Goal: Task Accomplishment & Management: Manage account settings

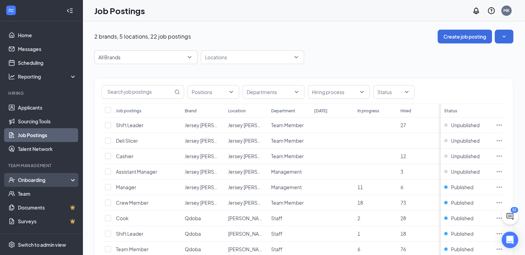
click at [42, 180] on div "Onboarding" at bounding box center [44, 179] width 53 height 7
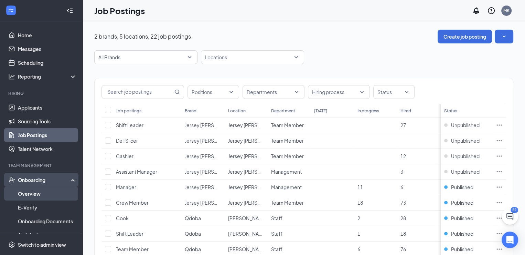
click at [32, 193] on link "Overview" at bounding box center [47, 193] width 59 height 14
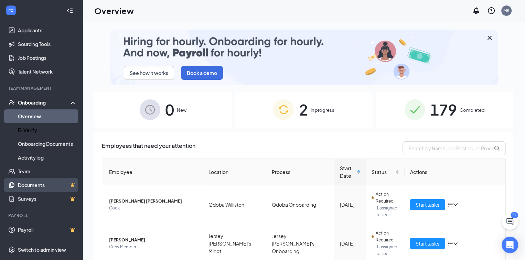
scroll to position [78, 0]
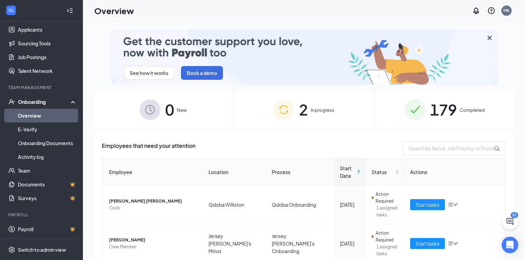
click at [439, 109] on span "179" at bounding box center [443, 110] width 27 height 24
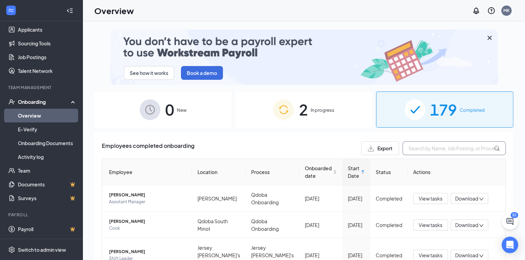
click at [414, 149] on input "text" at bounding box center [454, 148] width 103 height 14
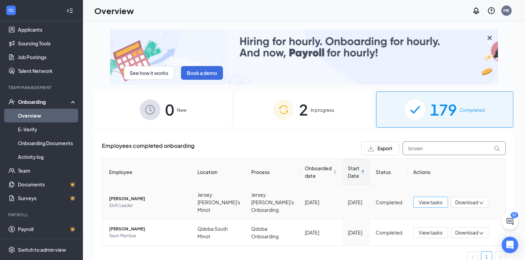
type input "brown"
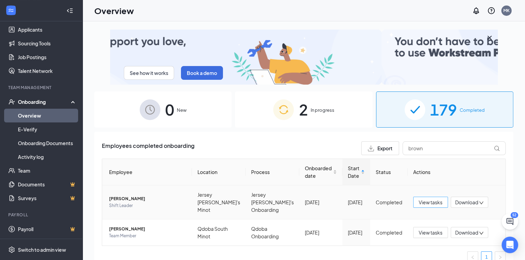
click at [431, 201] on span "View tasks" at bounding box center [431, 203] width 24 height 8
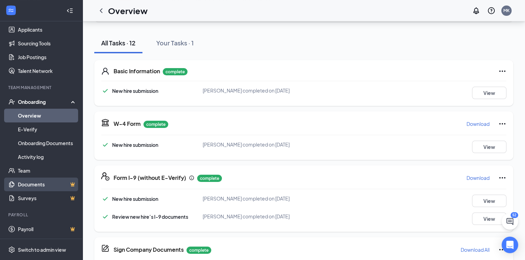
scroll to position [69, 0]
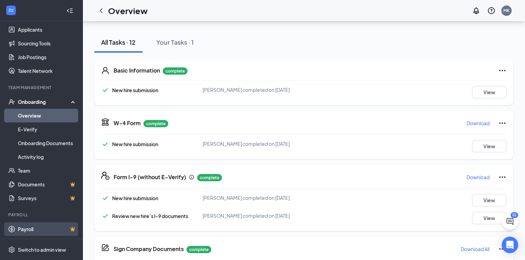
click at [26, 228] on link "Payroll" at bounding box center [47, 229] width 59 height 14
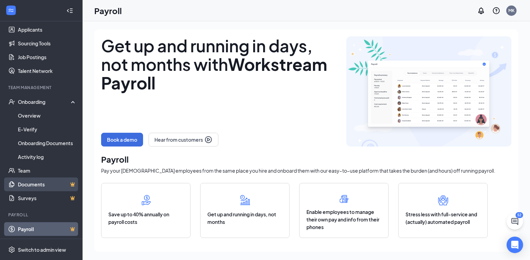
click at [39, 184] on link "Documents" at bounding box center [47, 185] width 59 height 14
